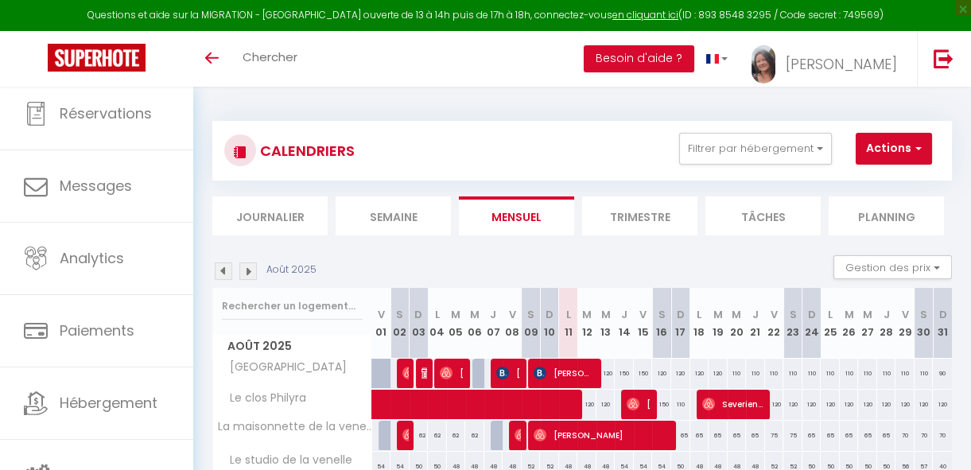
scroll to position [87, 0]
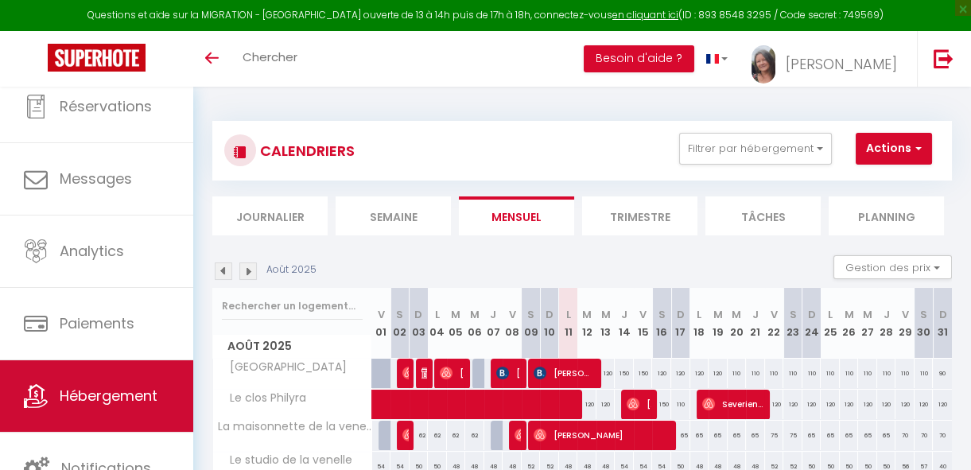
click at [120, 393] on span "Hébergement" at bounding box center [109, 396] width 98 height 20
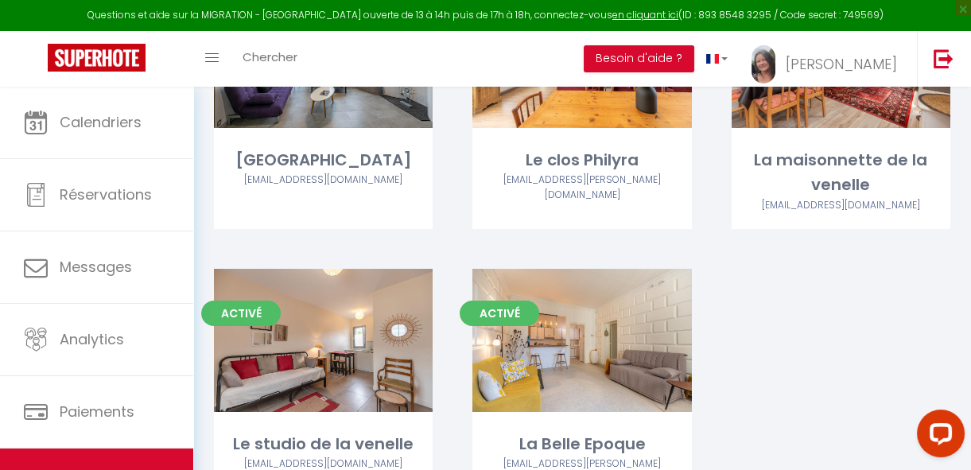
scroll to position [289, 0]
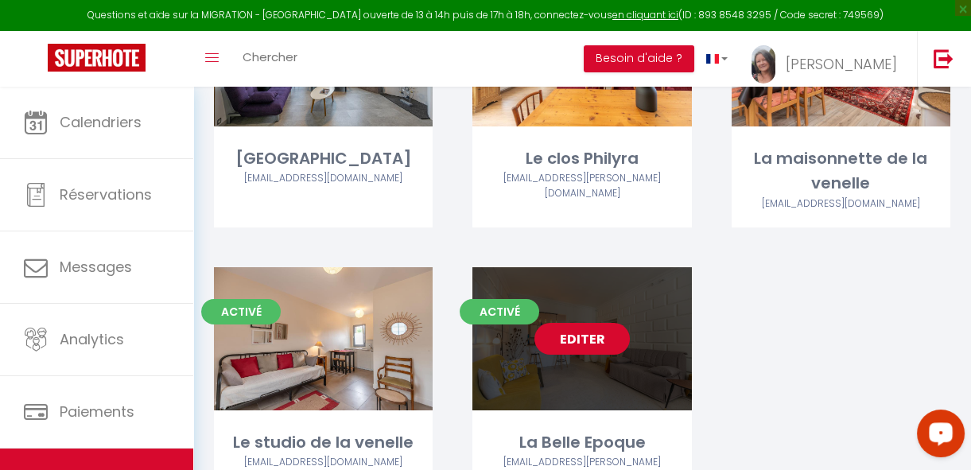
click at [584, 341] on link "Editer" at bounding box center [581, 339] width 95 height 32
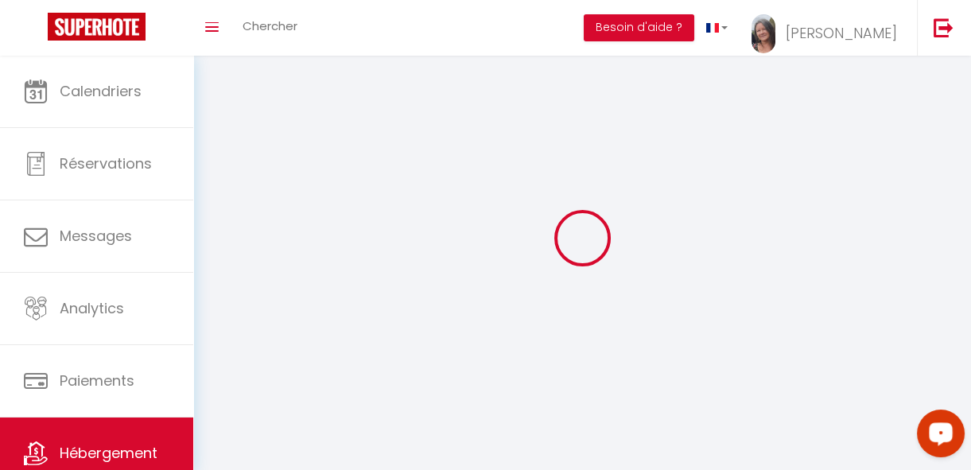
select select "1"
select select
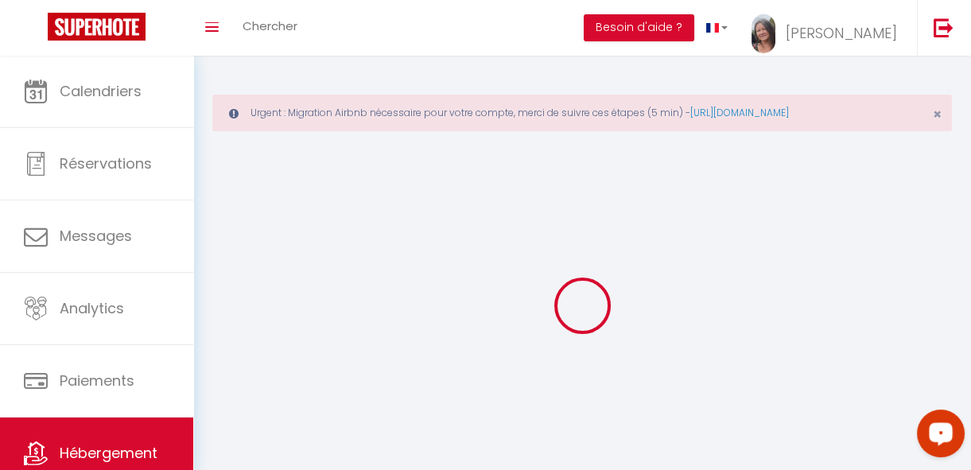
select select
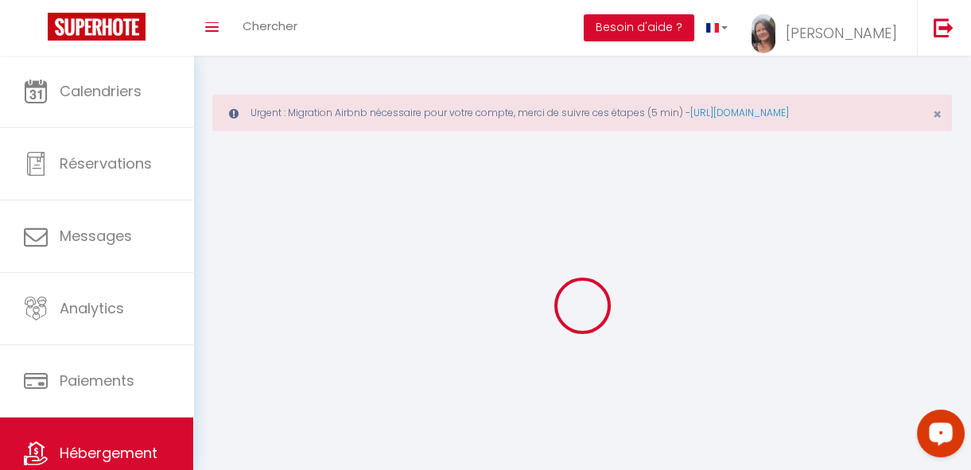
select select
checkbox input "false"
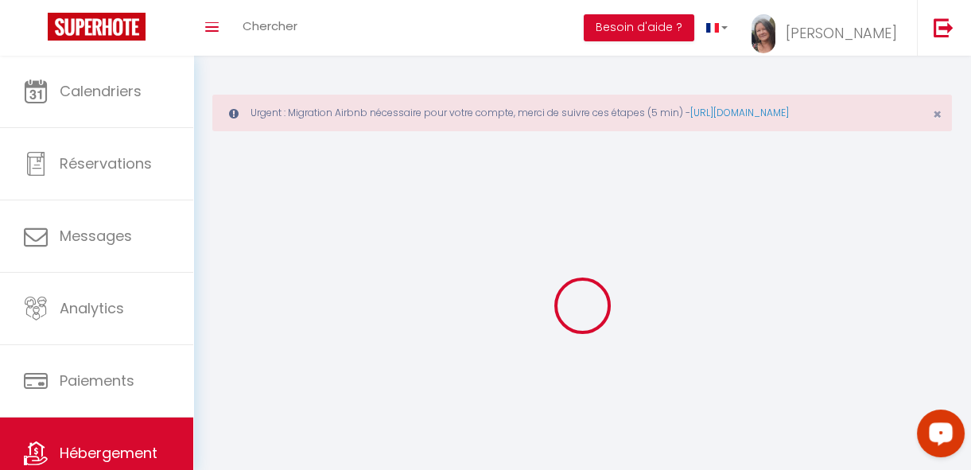
select select
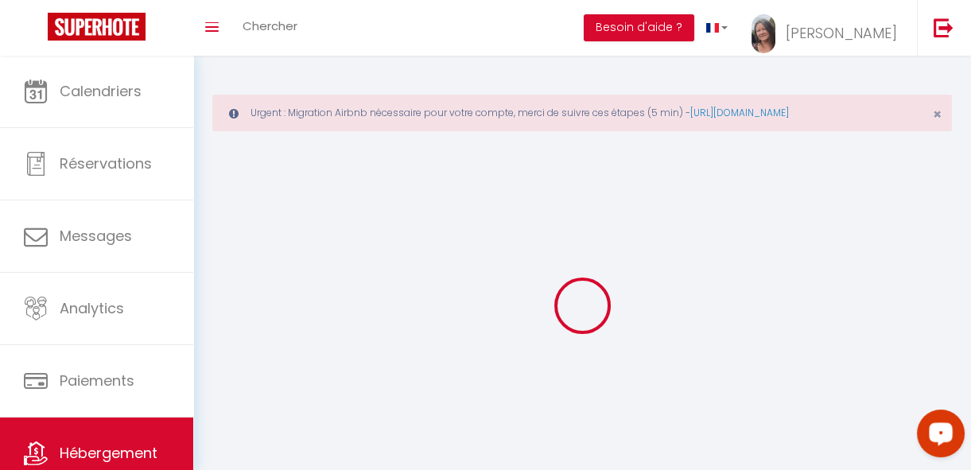
select select
checkbox input "false"
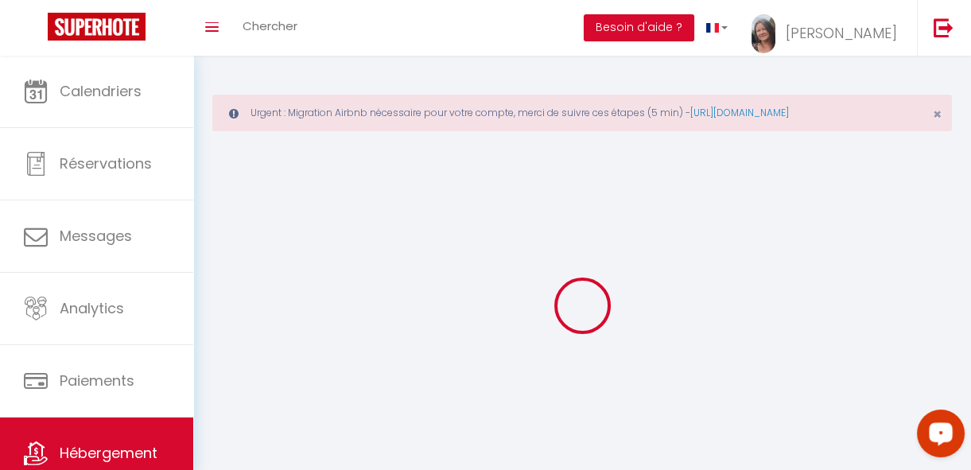
checkbox input "false"
select select
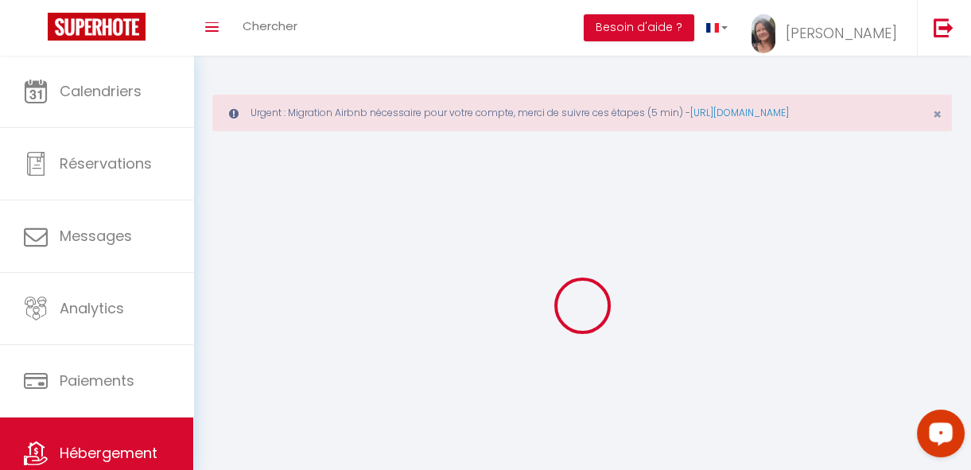
select select "28"
select select
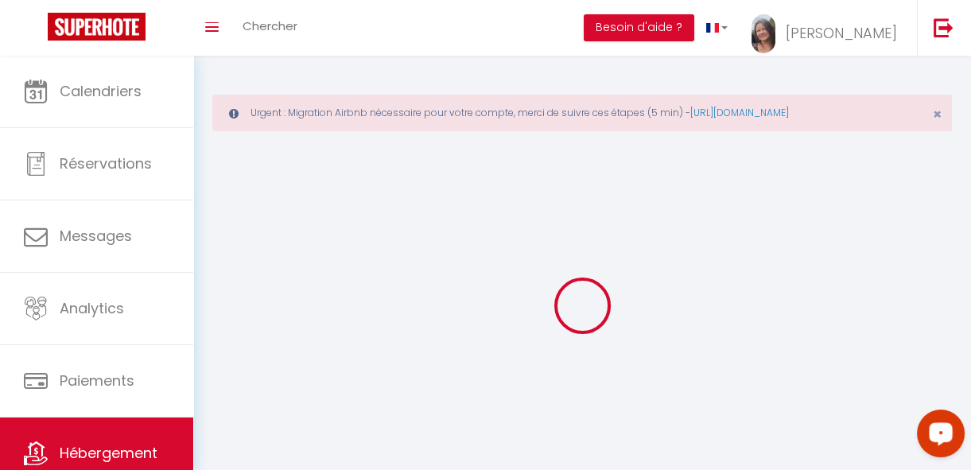
select select
checkbox input "false"
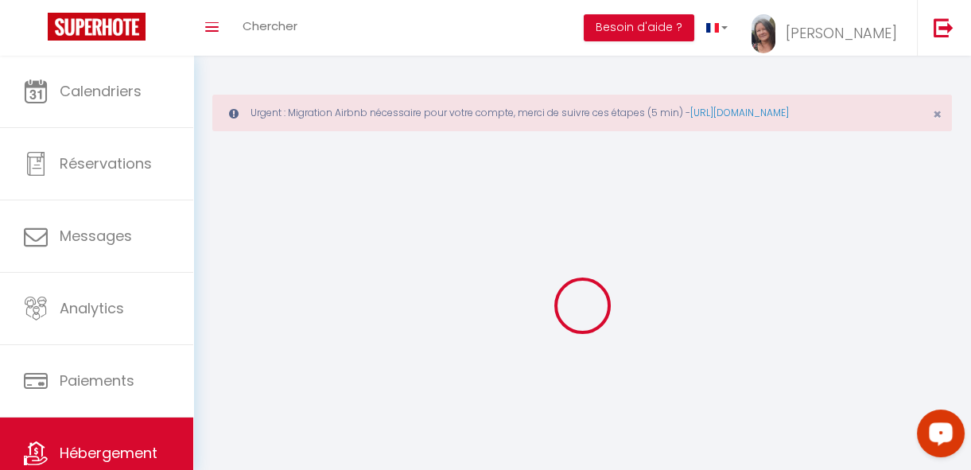
checkbox input "false"
select select
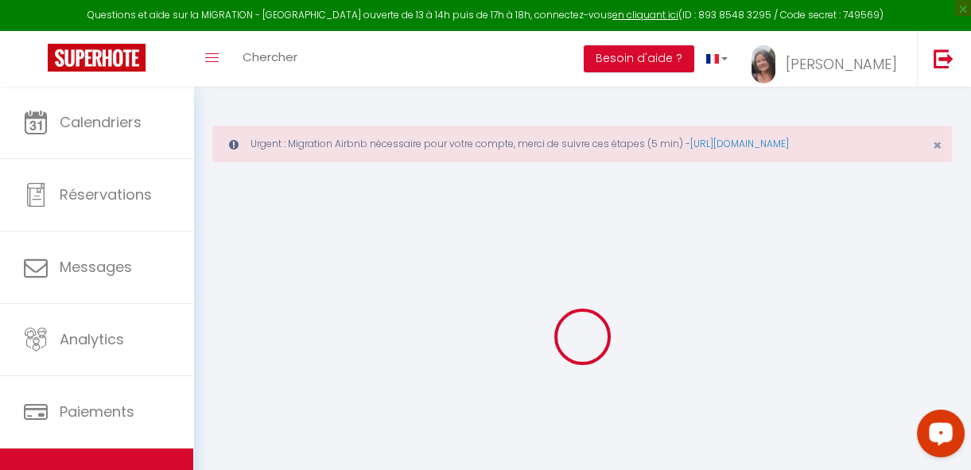
select select
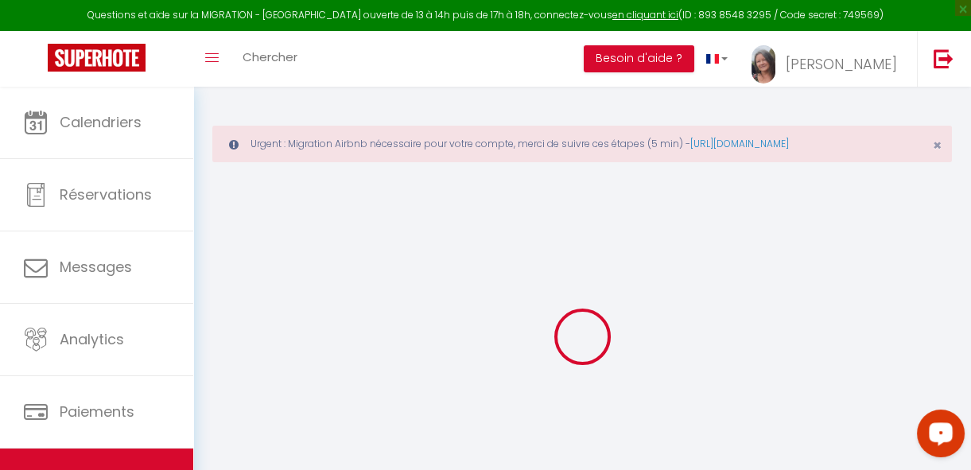
select select
checkbox input "false"
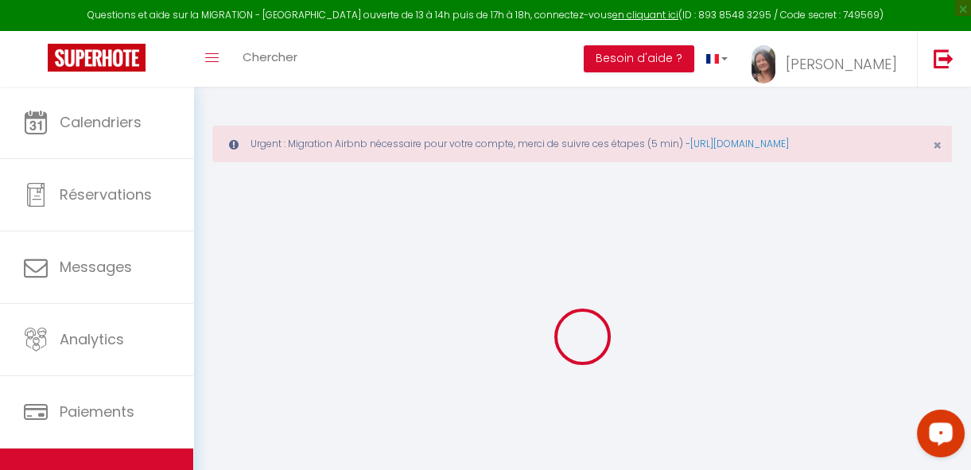
select select
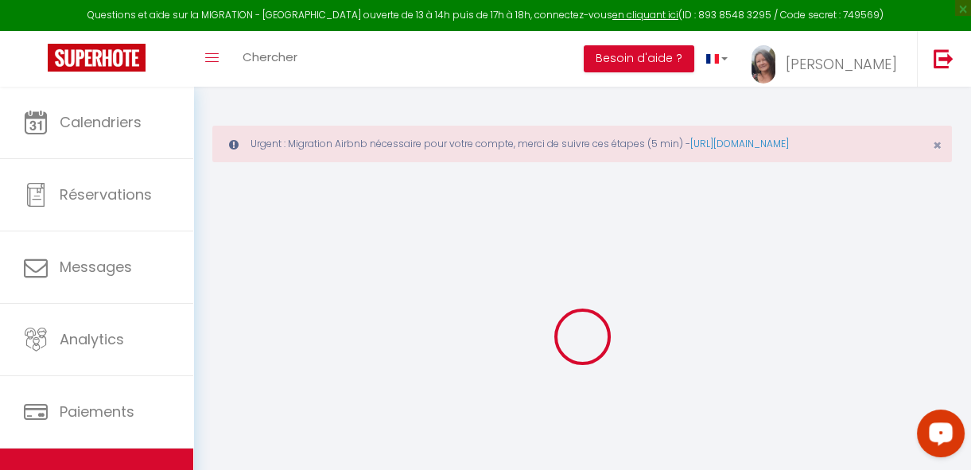
select select
checkbox input "false"
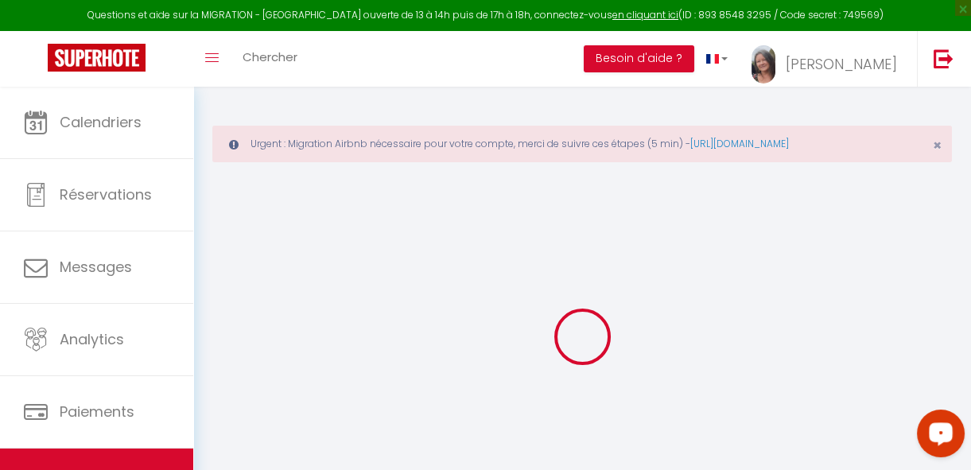
checkbox input "false"
select select
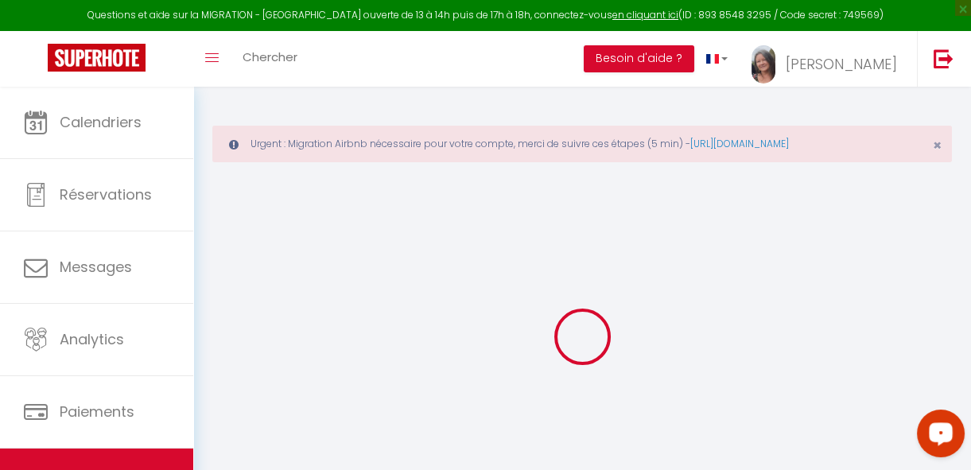
select select
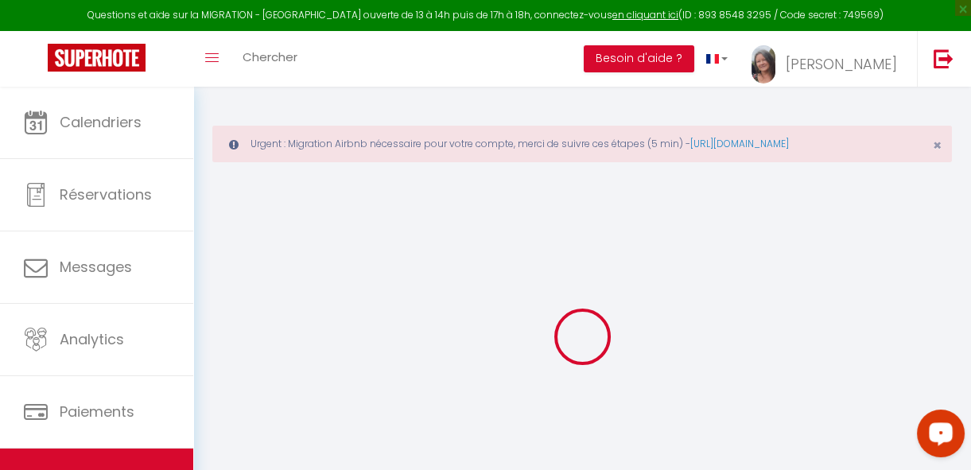
checkbox input "false"
select select
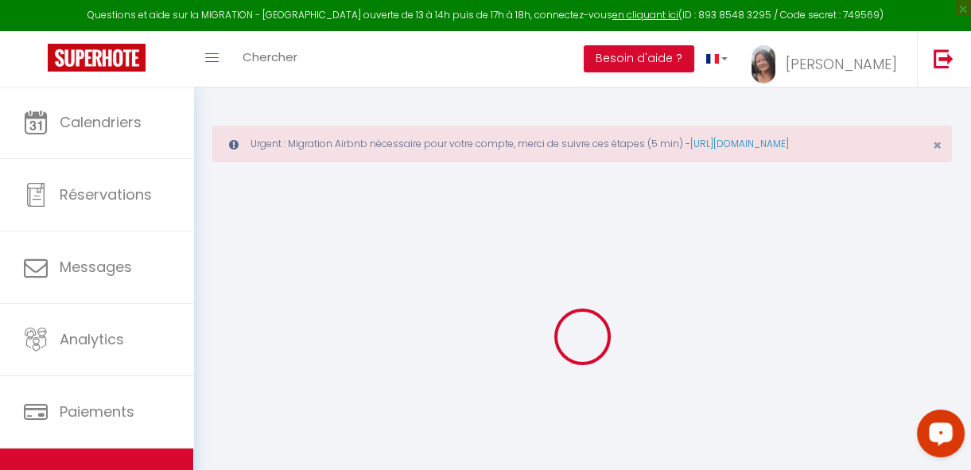
select select
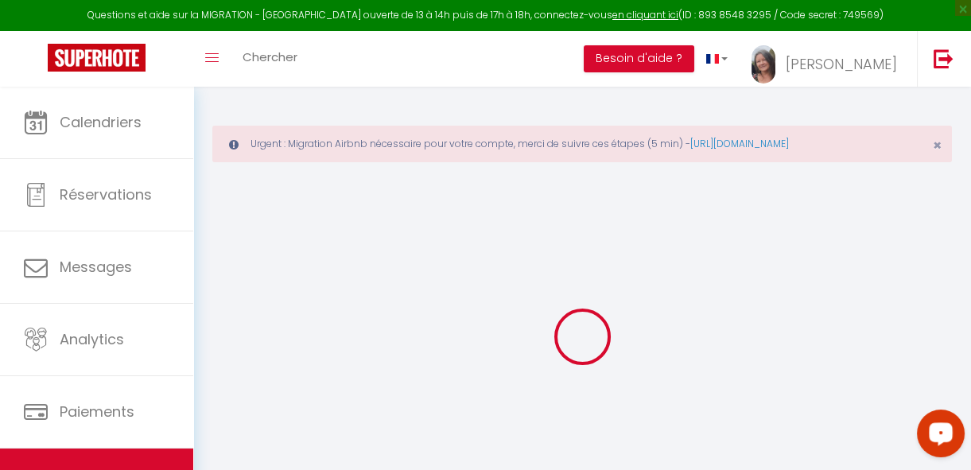
select select
checkbox input "false"
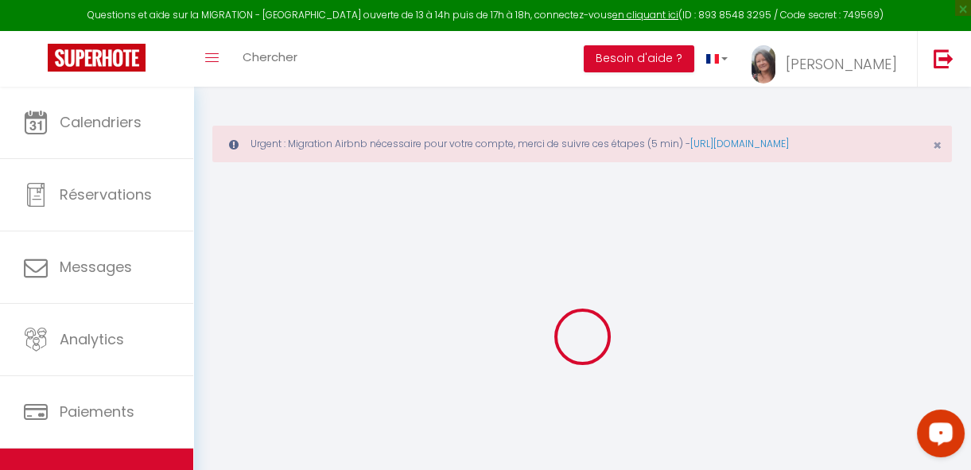
checkbox input "false"
select select
type input "La Belle Epoque"
type input "[PERSON_NAME]"
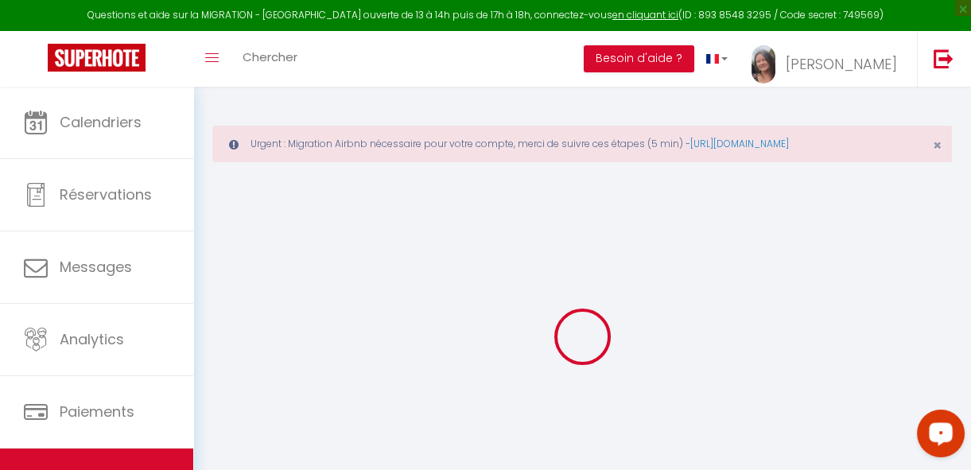
type input "110"
type input "44"
select select
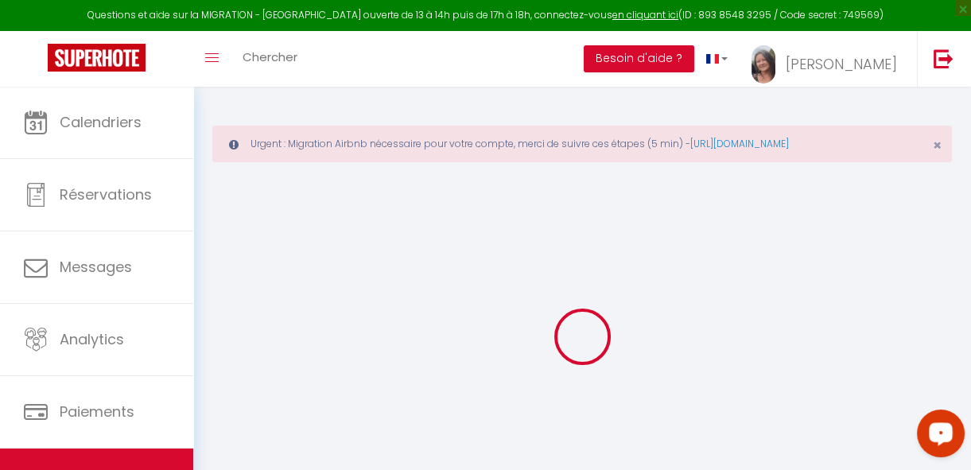
select select
type input "4 Mail du Maréchal [PERSON_NAME]"
type input "41100"
type input "Vendôme"
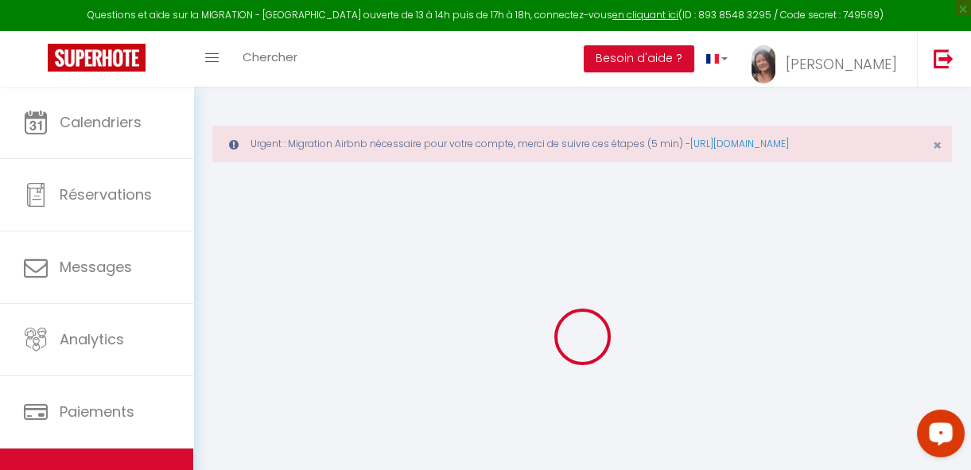
type input "[EMAIL_ADDRESS][DOMAIN_NAME]"
select select "15373"
checkbox input "false"
checkbox input "true"
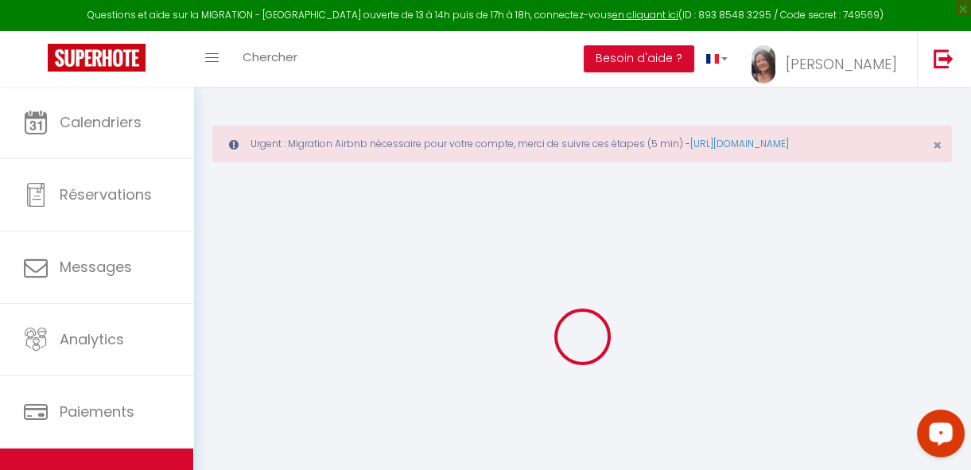
checkbox input "false"
type input "0"
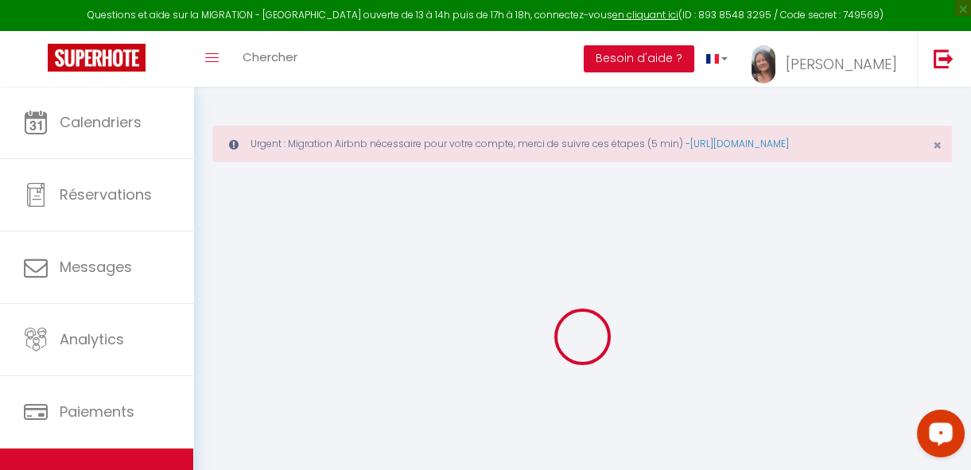
select select
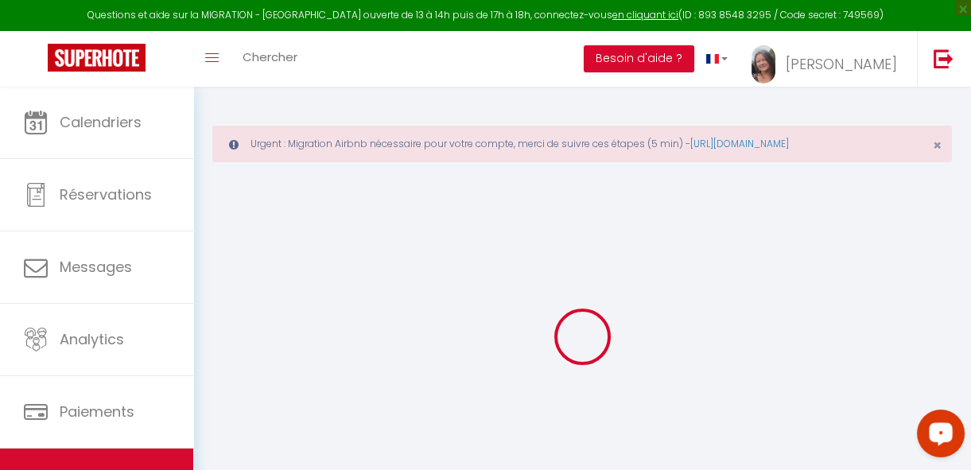
checkbox input "false"
checkbox input "true"
checkbox input "false"
select select
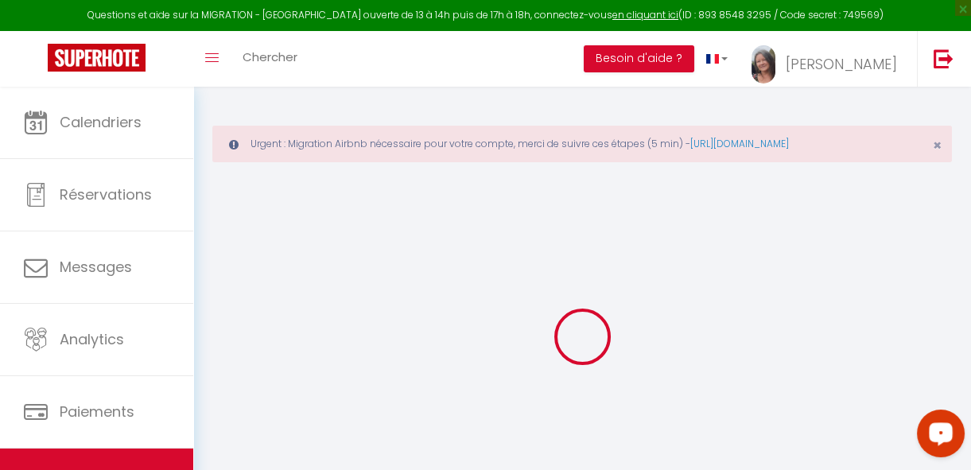
select select
checkbox input "false"
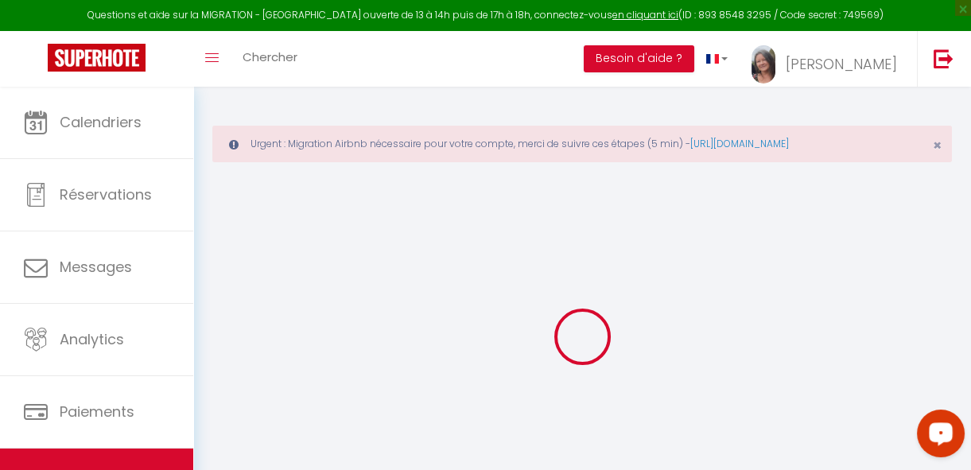
checkbox input "false"
checkbox input "true"
checkbox input "false"
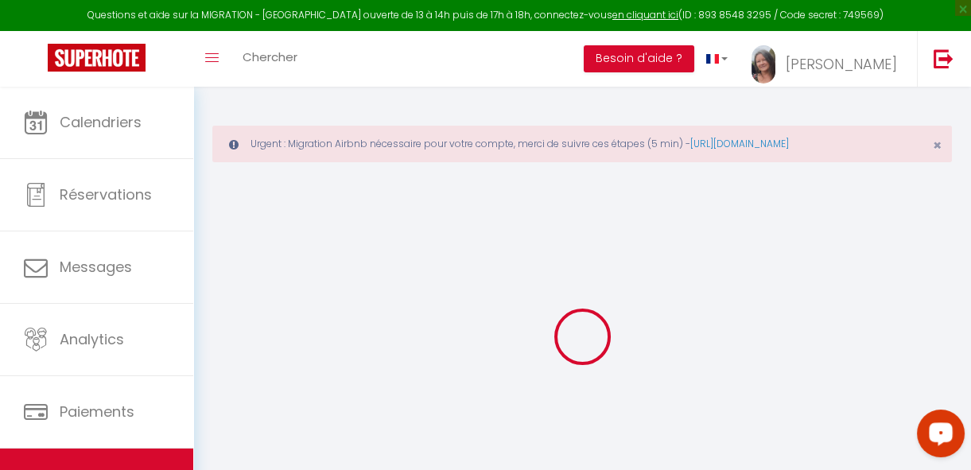
checkbox input "true"
checkbox input "false"
select select "14:00"
select select
select select "11:00"
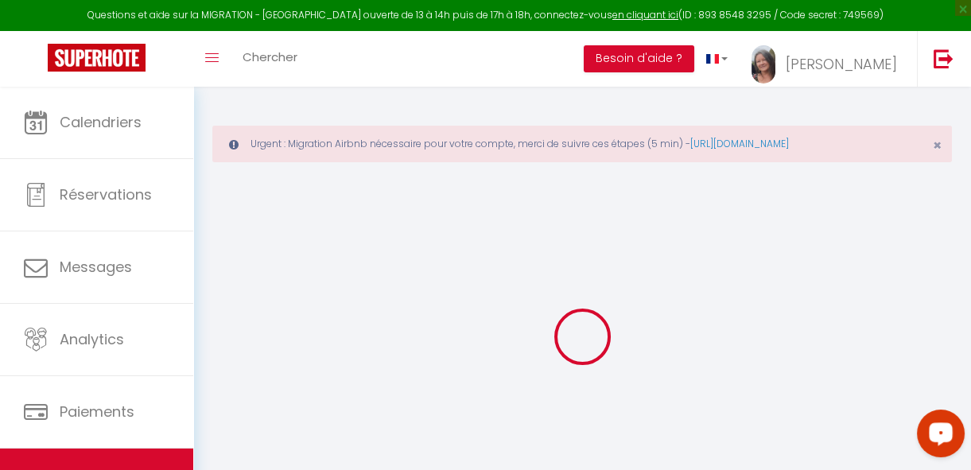
select select "30"
select select "120"
select select
checkbox input "false"
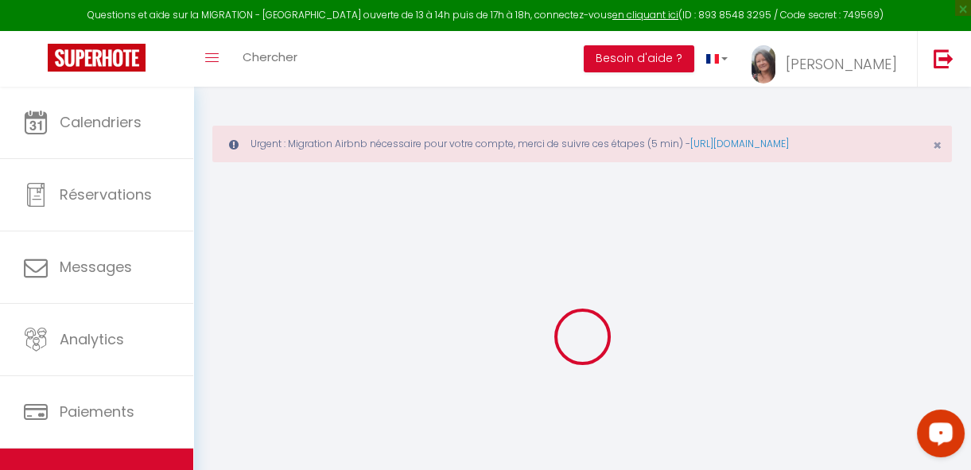
checkbox input "true"
checkbox input "false"
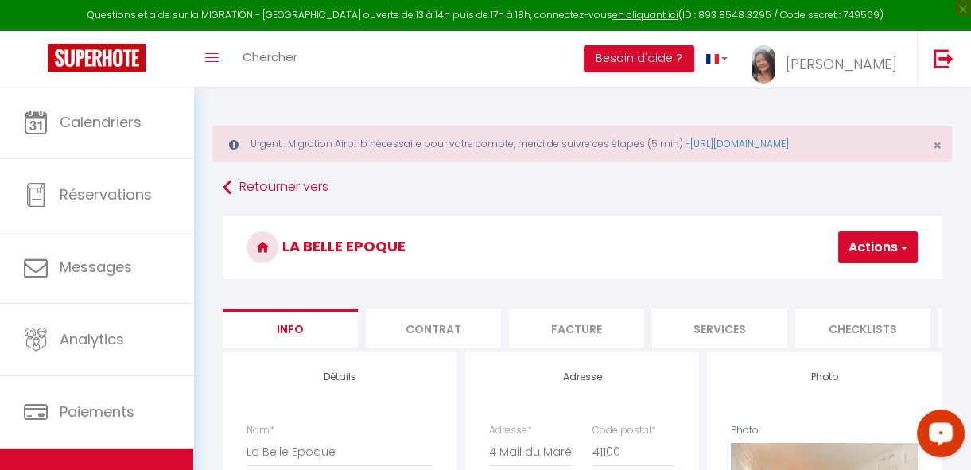
select select
checkbox input "false"
checkbox input "true"
checkbox input "false"
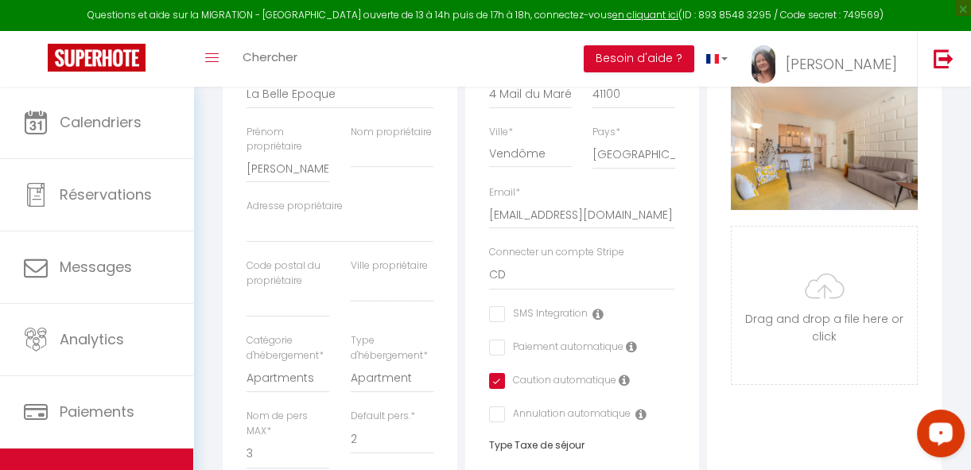
scroll to position [374, 0]
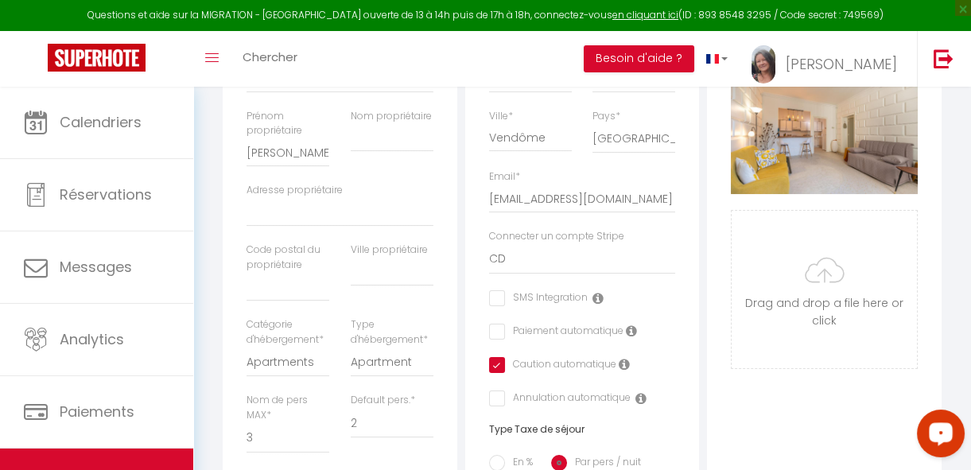
click at [623, 370] on icon at bounding box center [624, 364] width 11 height 13
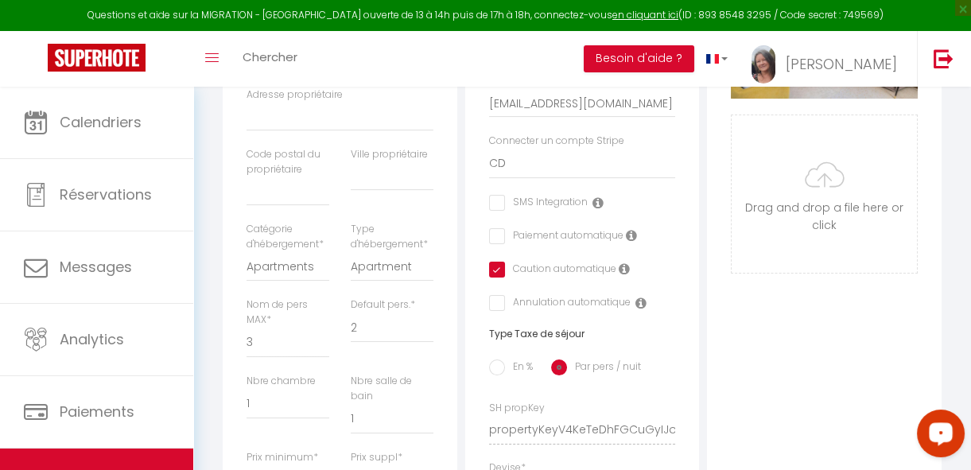
scroll to position [445, 0]
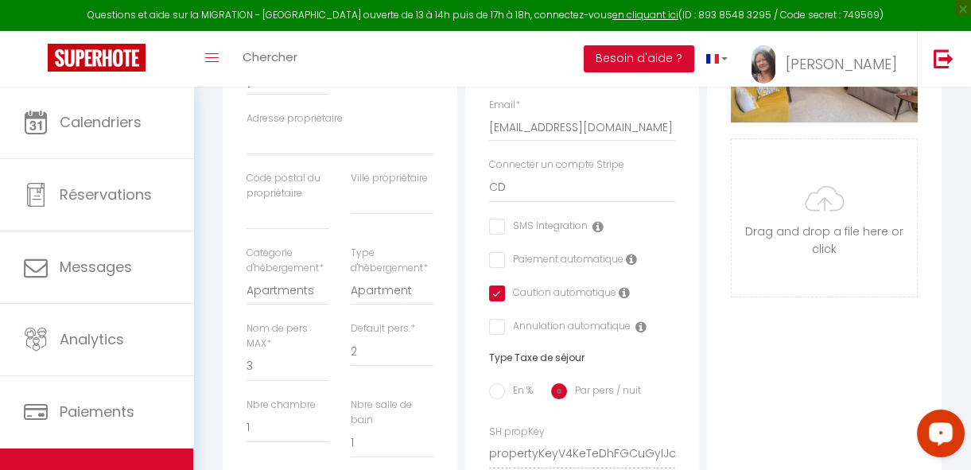
click at [626, 264] on icon at bounding box center [631, 259] width 11 height 13
click at [626, 266] on icon at bounding box center [631, 259] width 11 height 13
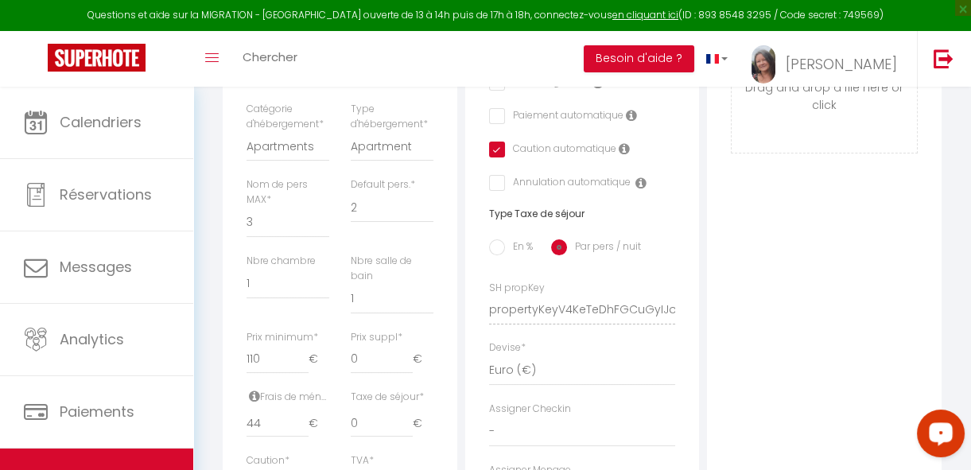
scroll to position [590, 0]
click at [638, 188] on icon at bounding box center [640, 182] width 11 height 13
click at [778, 272] on div "Photo Photo Supprimer Drag and drop a file here or click Ooops, something wrong…" at bounding box center [824, 297] width 235 height 1073
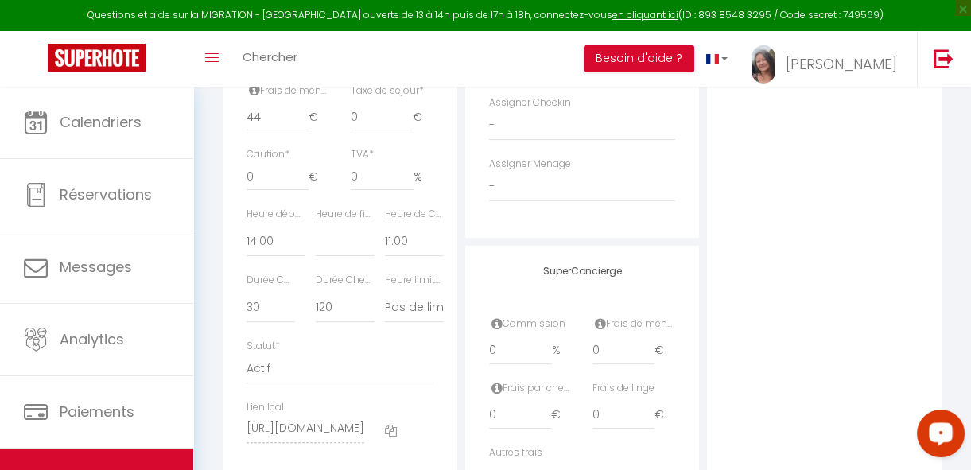
scroll to position [860, 0]
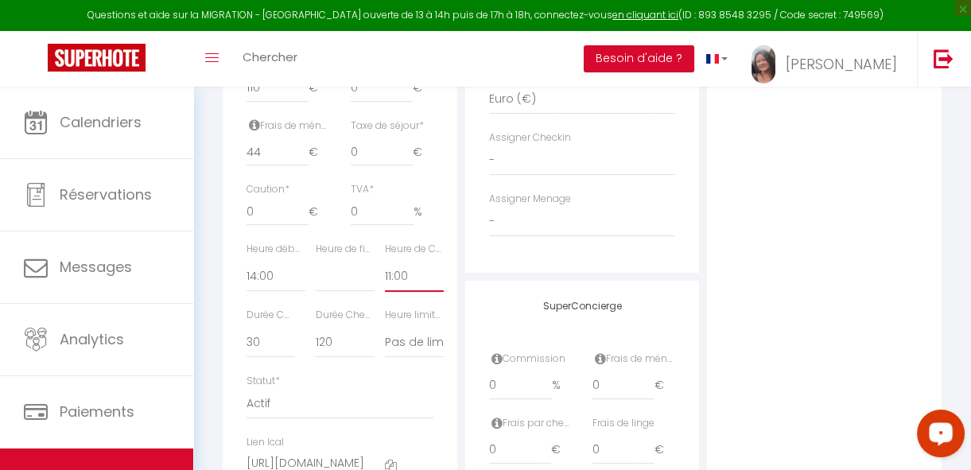
click at [386, 287] on select "00:00 00:15 00:30 00:45 01:00 01:15 01:30 01:45 02:00 02:15 02:30 02:45 03:00" at bounding box center [414, 277] width 59 height 30
click at [258, 283] on select "00:00 00:15 00:30 00:45 01:00 01:15 01:30 01:45 02:00 02:15 02:30 02:45 03:00" at bounding box center [275, 277] width 59 height 30
select select "17:00"
click at [246, 271] on select "00:00 00:15 00:30 00:45 01:00 01:15 01:30 01:45 02:00 02:15 02:30 02:45 03:00" at bounding box center [275, 277] width 59 height 30
select select
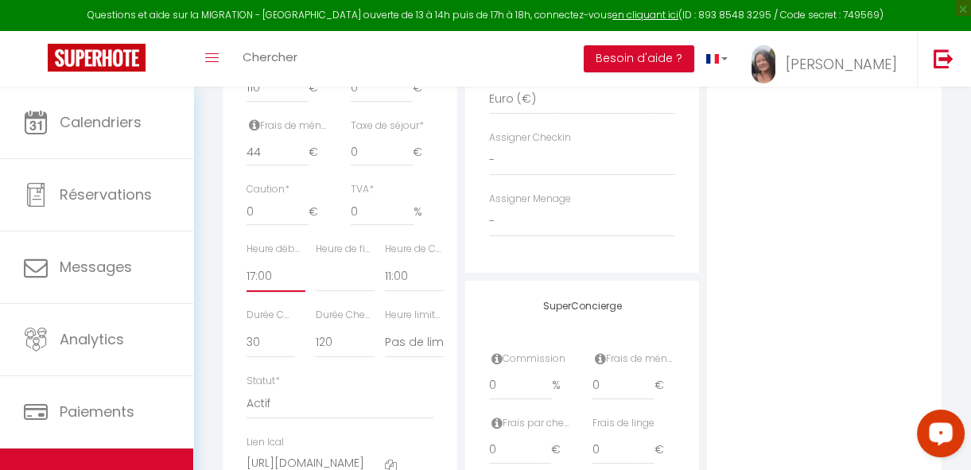
checkbox input "false"
checkbox input "true"
checkbox input "false"
click at [286, 223] on input "0" at bounding box center [277, 211] width 62 height 29
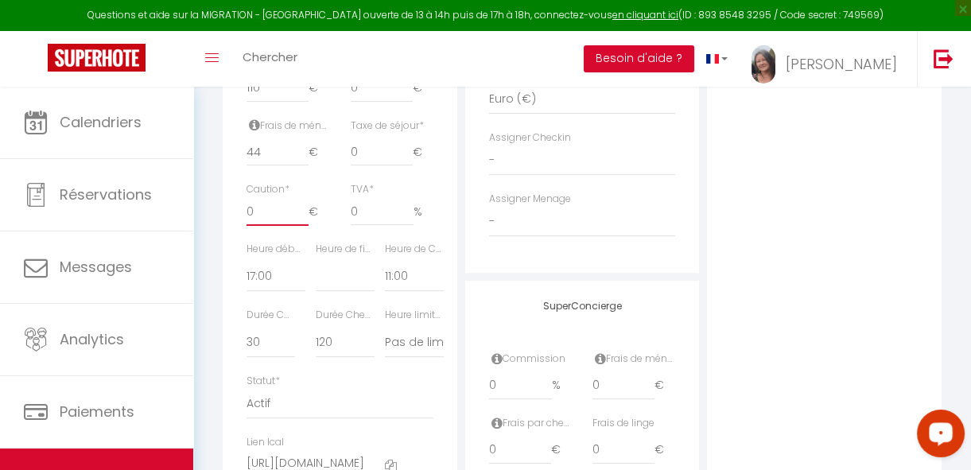
drag, startPoint x: 286, startPoint y: 223, endPoint x: 233, endPoint y: 222, distance: 53.3
click at [233, 222] on div "Détails Nom * La Belle Epoque Prénom propriétaire [PERSON_NAME] propriétaire Ad…" at bounding box center [340, 2] width 235 height 1022
type input "1"
select select
checkbox input "false"
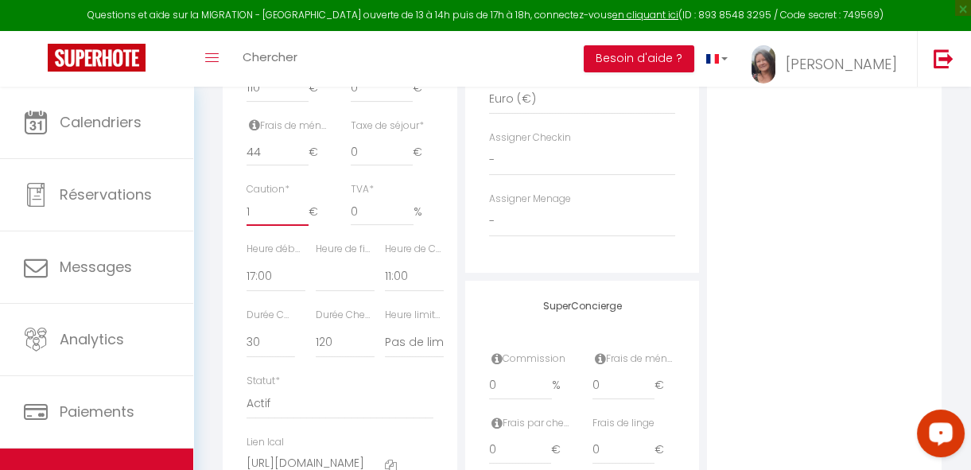
checkbox input "false"
checkbox input "true"
checkbox input "false"
type input "2"
select select
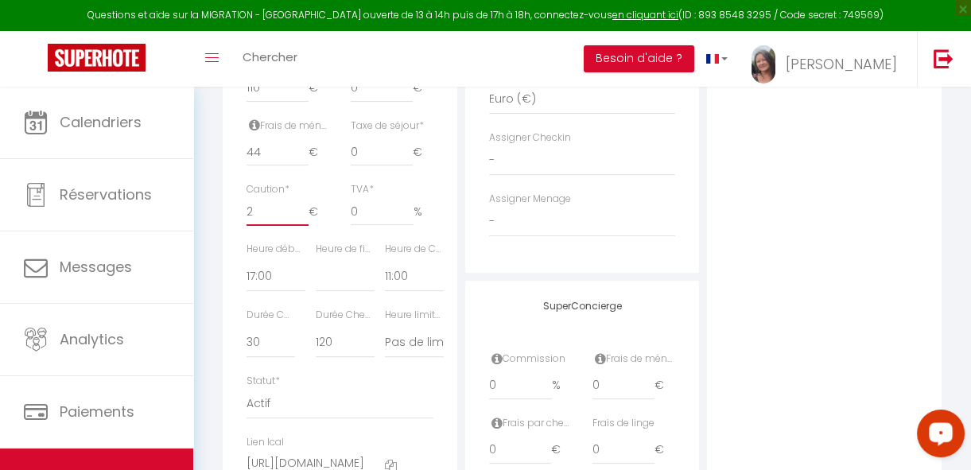
checkbox input "false"
checkbox input "true"
checkbox input "false"
type input "3"
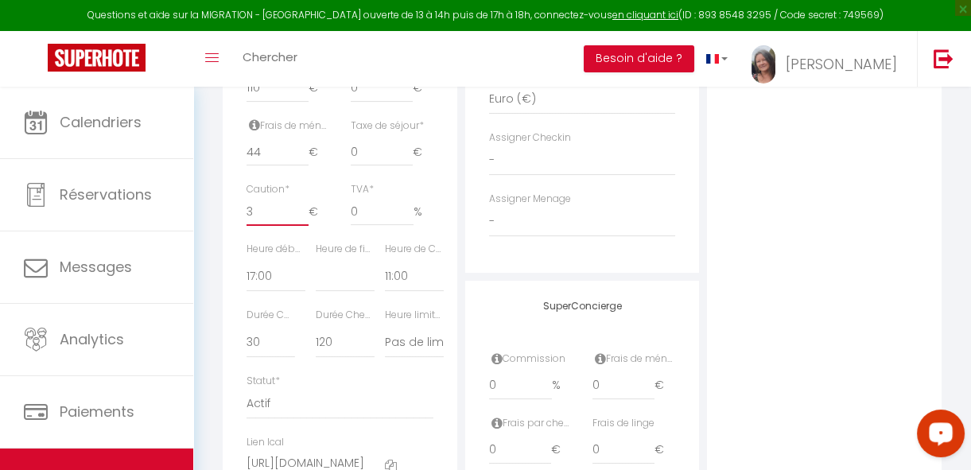
select select
checkbox input "false"
checkbox input "true"
checkbox input "false"
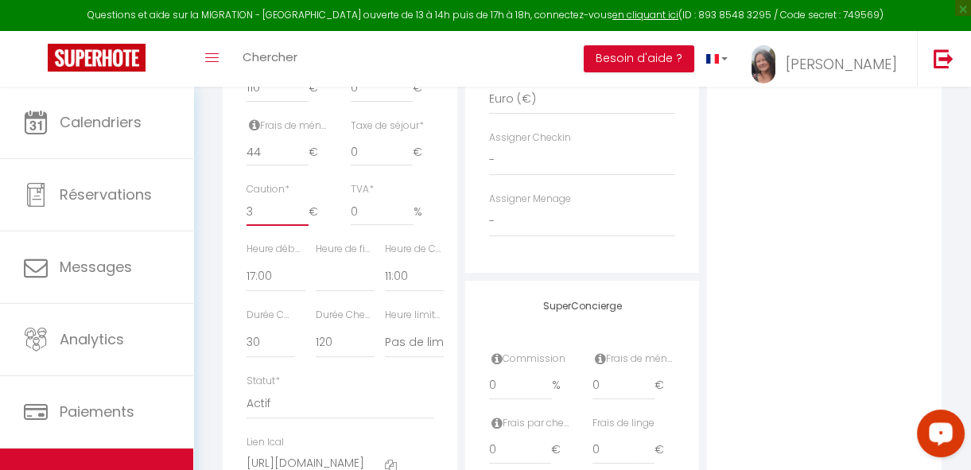
type input "4"
select select
checkbox input "false"
checkbox input "true"
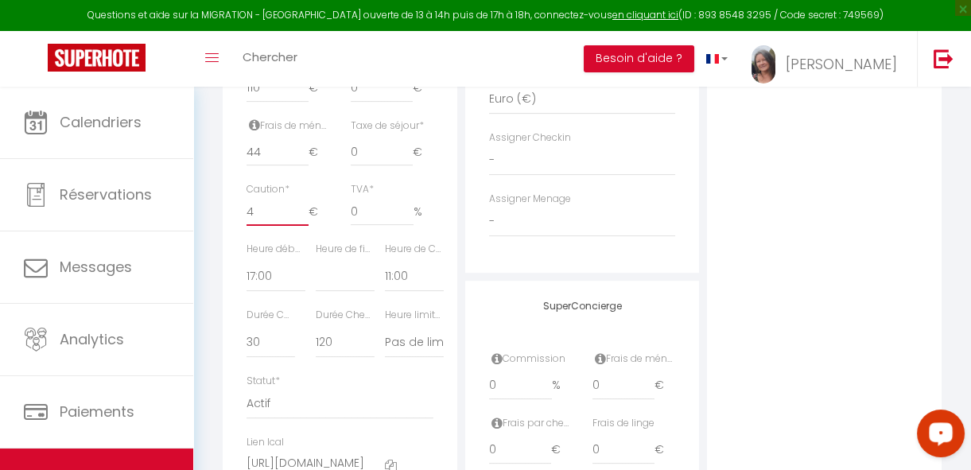
checkbox input "false"
type input "5"
select select
checkbox input "false"
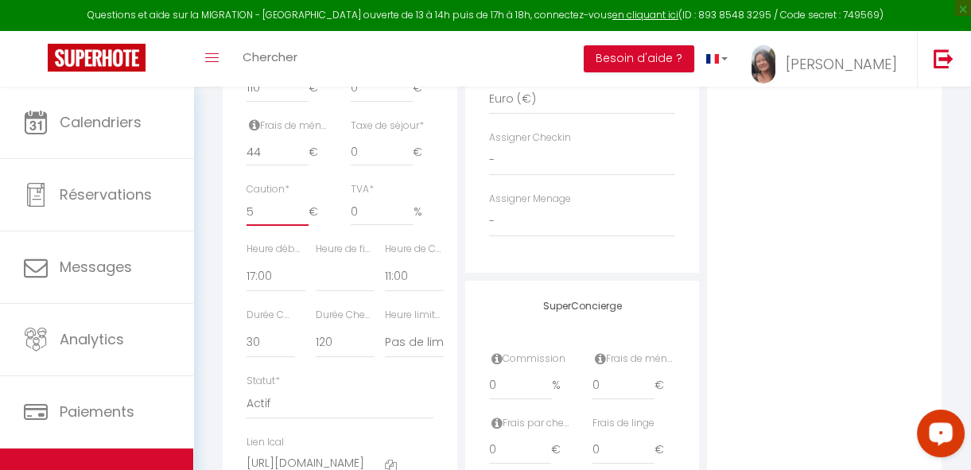
checkbox input "true"
checkbox input "false"
type input "7"
select select
checkbox input "false"
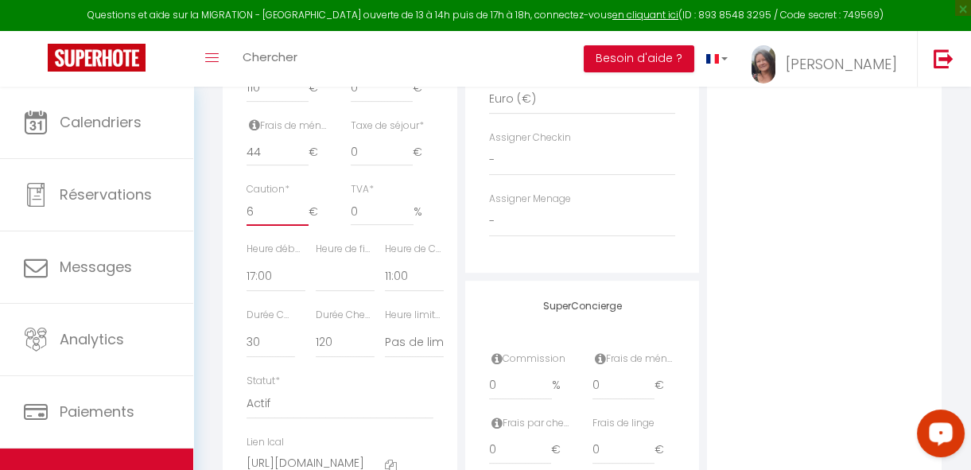
checkbox input "false"
checkbox input "true"
checkbox input "false"
type input "8"
select select
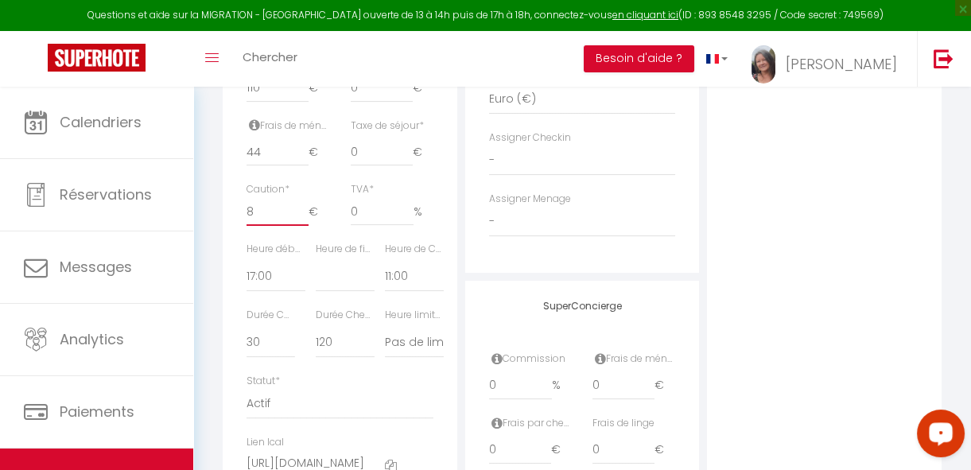
checkbox input "false"
checkbox input "true"
checkbox input "false"
type input "9"
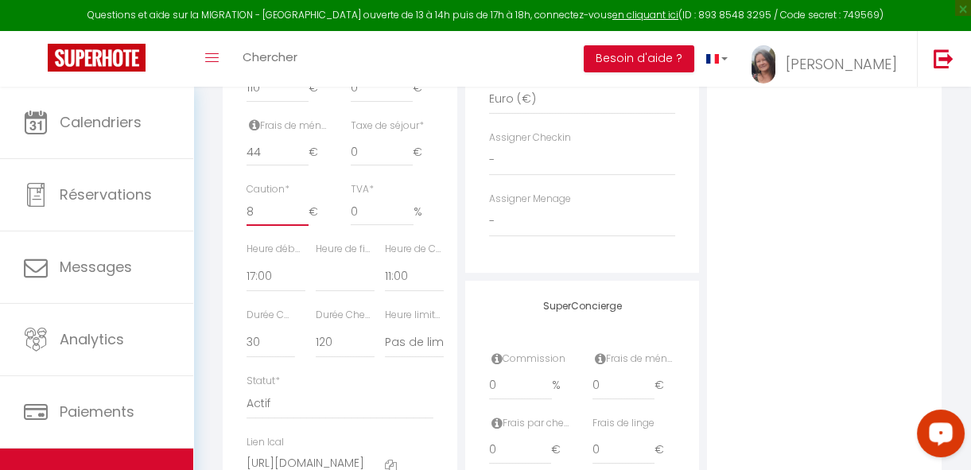
select select
checkbox input "false"
checkbox input "true"
click at [304, 216] on input "34" at bounding box center [277, 211] width 62 height 29
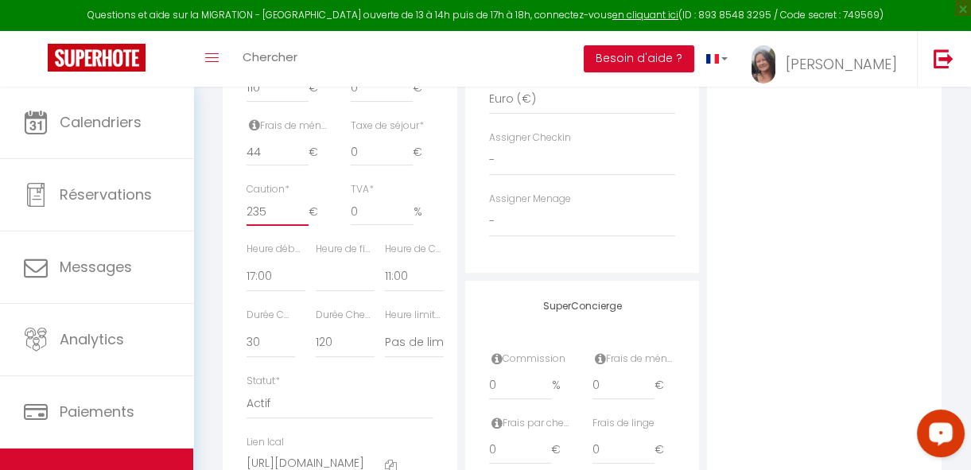
click at [304, 216] on input "235" at bounding box center [277, 211] width 62 height 29
click at [304, 216] on input "253" at bounding box center [277, 211] width 62 height 29
click at [304, 216] on input "265" at bounding box center [277, 211] width 62 height 29
click at [304, 216] on input "273" at bounding box center [277, 211] width 62 height 29
click at [303, 216] on input "284" at bounding box center [277, 211] width 62 height 29
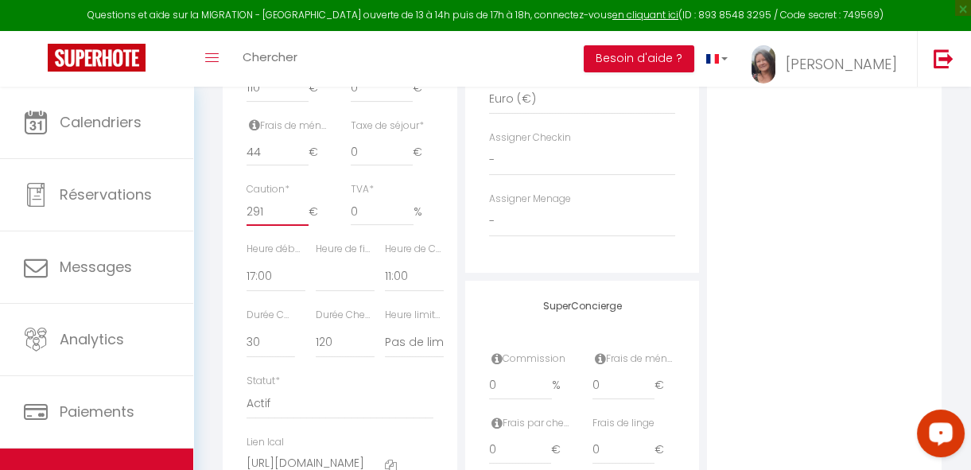
click at [303, 216] on input "291" at bounding box center [277, 211] width 62 height 29
click at [303, 216] on input "306" at bounding box center [277, 211] width 62 height 29
click at [299, 226] on input "305" at bounding box center [277, 211] width 62 height 29
click at [299, 226] on input "304" at bounding box center [277, 211] width 62 height 29
click at [299, 226] on input "303" at bounding box center [277, 211] width 62 height 29
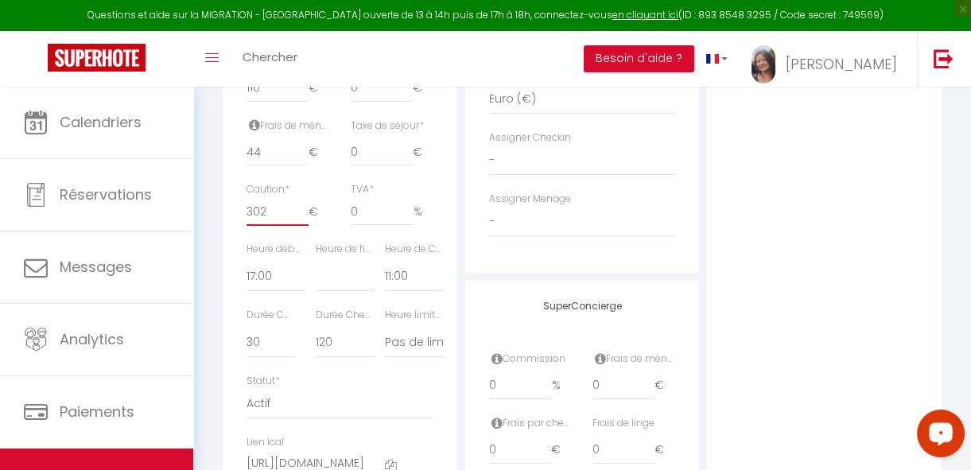
click at [299, 226] on input "302" at bounding box center [277, 211] width 62 height 29
click at [299, 226] on input "301" at bounding box center [277, 211] width 62 height 29
click at [299, 226] on input "300" at bounding box center [277, 211] width 62 height 29
click at [400, 285] on select "00:00 00:15 00:30 00:45 01:00 01:15 01:30 01:45 02:00 02:15 02:30 02:45 03:00" at bounding box center [414, 277] width 59 height 30
click at [385, 271] on select "00:00 00:15 00:30 00:45 01:00 01:15 01:30 01:45 02:00 02:15 02:30 02:45 03:00" at bounding box center [414, 277] width 59 height 30
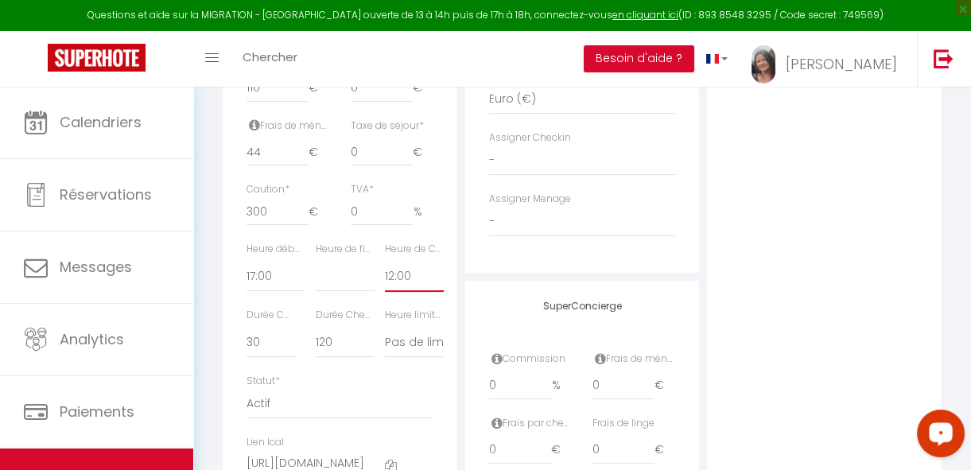
click at [408, 287] on select "00:00 00:15 00:30 00:45 01:00 01:15 01:30 01:45 02:00 02:15 02:30 02:45 03:00" at bounding box center [414, 277] width 59 height 30
click at [385, 271] on select "00:00 00:15 00:30 00:45 01:00 01:15 01:30 01:45 02:00 02:15 02:30 02:45 03:00" at bounding box center [414, 277] width 59 height 30
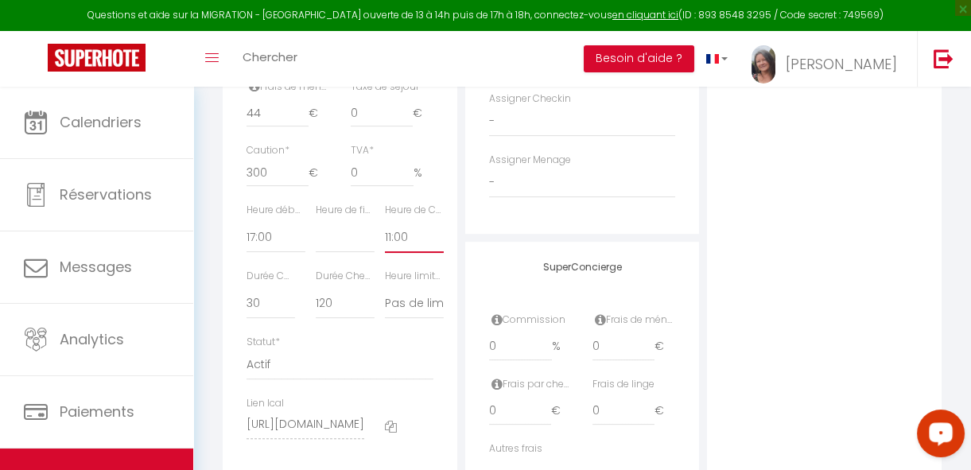
scroll to position [933, 0]
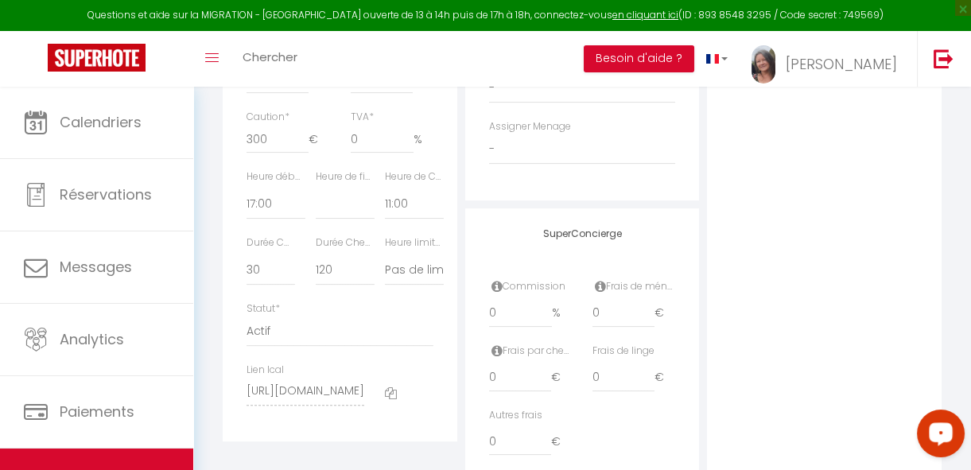
click at [279, 250] on label "Durée Checkin (min)" at bounding box center [270, 242] width 48 height 15
click at [258, 284] on select "15 30 45 60 75 90 105 120 135 150 165 180 195 210" at bounding box center [270, 270] width 48 height 30
click at [265, 250] on label "Durée Checkin (min)" at bounding box center [270, 242] width 48 height 15
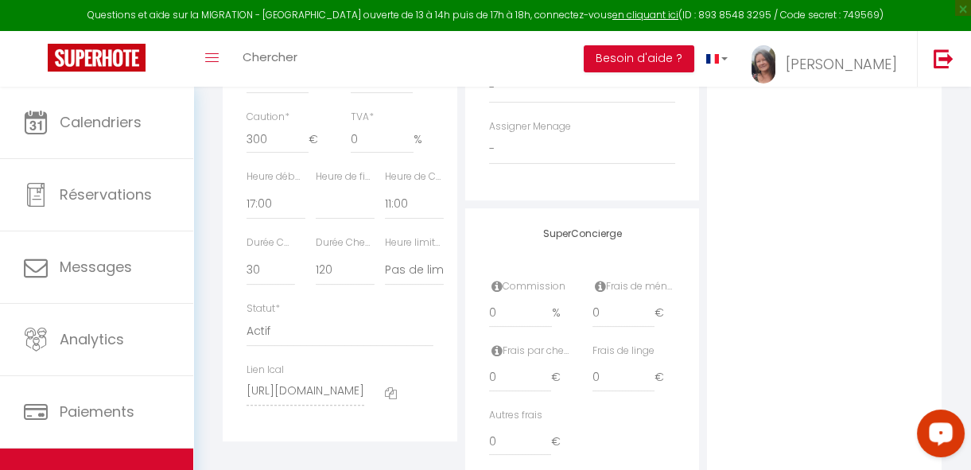
drag, startPoint x: 261, startPoint y: 256, endPoint x: 304, endPoint y: 258, distance: 43.0
click at [304, 258] on div "Durée Checkin (min) 15 30 45 60 75 90 105 120 135 150 165 180 195" at bounding box center [270, 268] width 69 height 66
drag, startPoint x: 304, startPoint y: 258, endPoint x: 260, endPoint y: 257, distance: 43.7
click at [260, 250] on label "Durée Checkin (min)" at bounding box center [270, 242] width 48 height 15
click at [270, 283] on select "15 30 45 60 75 90 105 120 135 150 165 180 195 210" at bounding box center [270, 270] width 48 height 30
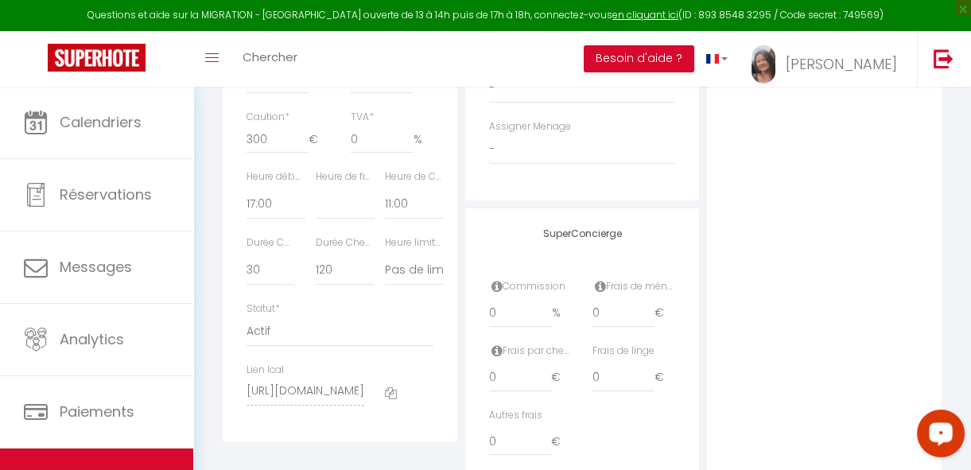
click at [349, 301] on div "Durée Checkout (min) 15 30 45 60 75 90 105 120 135 150 165 180 195" at bounding box center [339, 268] width 69 height 66
drag, startPoint x: 351, startPoint y: 253, endPoint x: 371, endPoint y: 256, distance: 20.9
click at [371, 250] on label "Durée Checkout (min)" at bounding box center [345, 242] width 59 height 15
drag, startPoint x: 371, startPoint y: 256, endPoint x: 382, endPoint y: 318, distance: 62.9
click at [382, 318] on div "Statut * Actif Pas actif" at bounding box center [339, 323] width 187 height 45
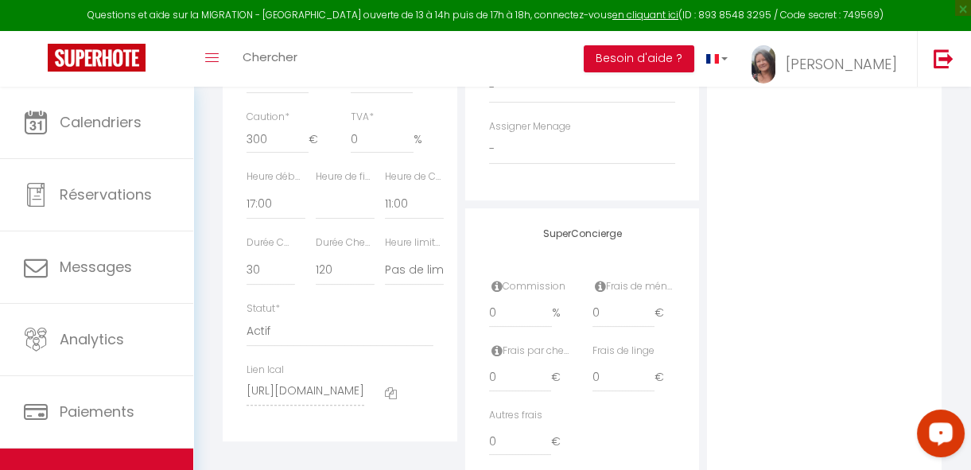
click at [363, 250] on label "Durée Checkout (min)" at bounding box center [345, 242] width 59 height 15
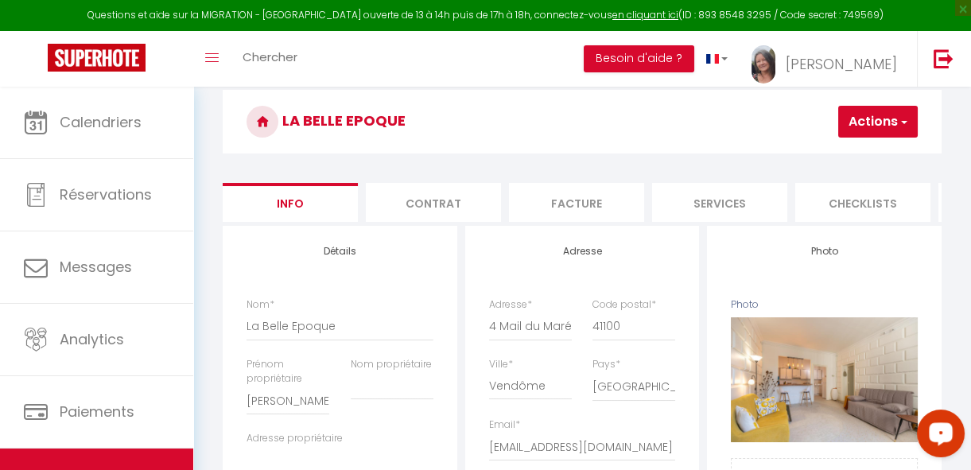
scroll to position [65, 0]
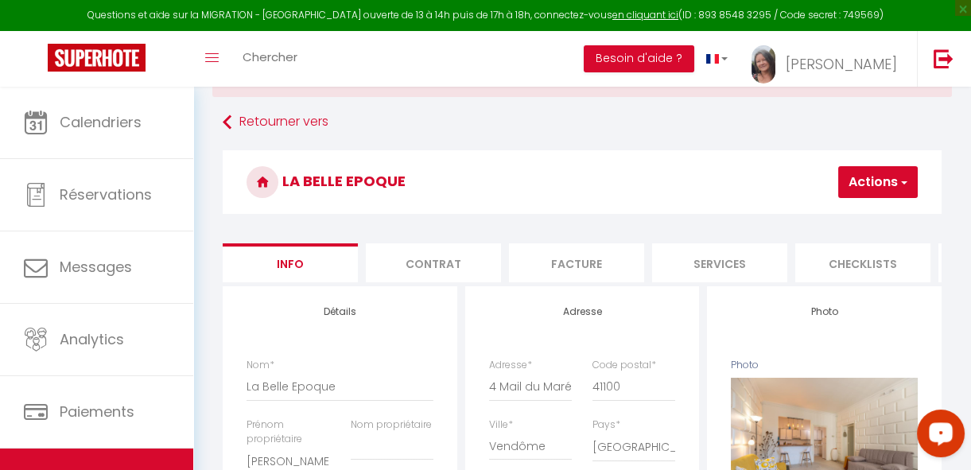
click at [859, 174] on button "Actions" at bounding box center [878, 182] width 80 height 32
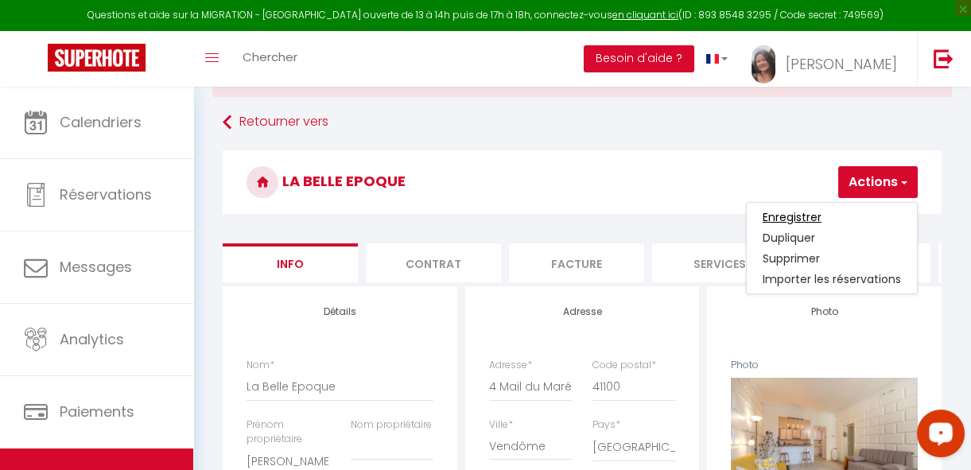
click at [801, 215] on input "Enregistrer" at bounding box center [791, 217] width 59 height 16
